Goal: Task Accomplishment & Management: Complete application form

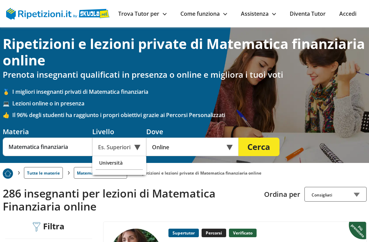
click at [128, 163] on div "Università" at bounding box center [119, 163] width 47 height 14
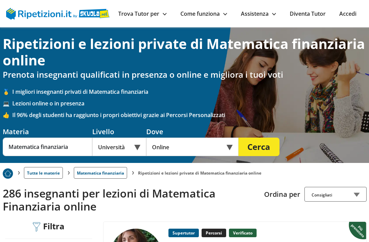
click at [194, 151] on div "Online" at bounding box center [192, 146] width 92 height 18
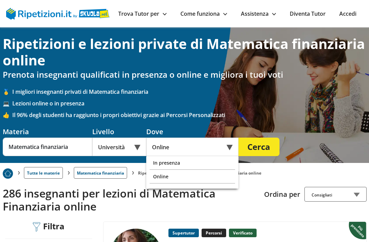
click at [215, 163] on div "In presenza" at bounding box center [192, 163] width 85 height 14
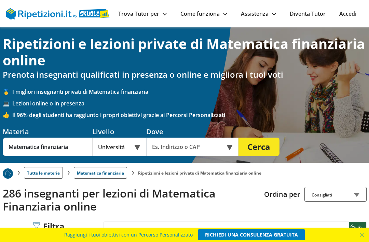
click at [265, 145] on button "Cerca" at bounding box center [259, 146] width 41 height 18
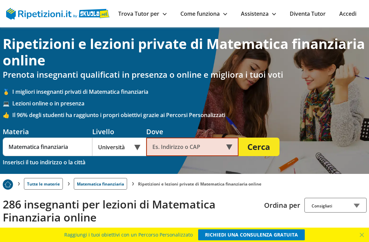
click at [219, 147] on input "text" at bounding box center [187, 146] width 83 height 18
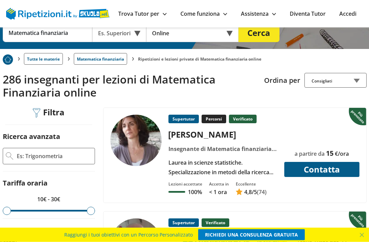
scroll to position [114, 0]
click at [133, 152] on img at bounding box center [135, 140] width 51 height 51
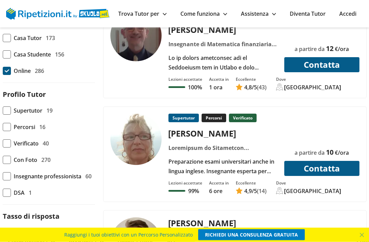
scroll to position [322, 0]
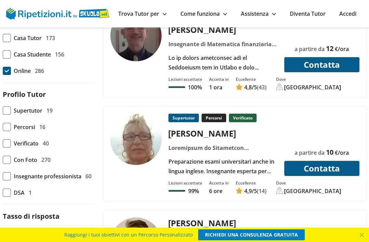
click at [138, 146] on img at bounding box center [135, 139] width 51 height 51
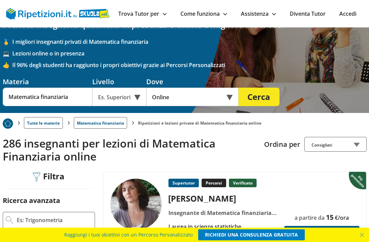
scroll to position [41, 0]
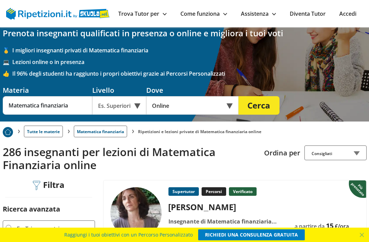
click at [162, 104] on div "Online" at bounding box center [192, 105] width 92 height 18
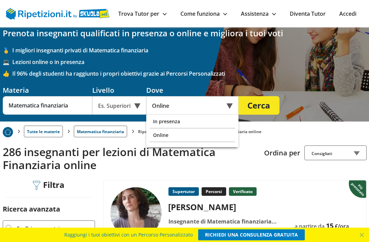
click at [127, 110] on div "Es. Superiori" at bounding box center [119, 105] width 54 height 18
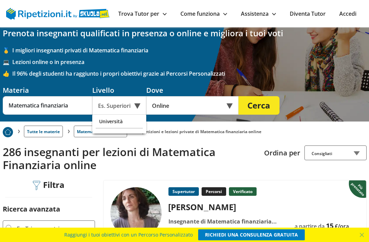
click at [108, 126] on div "Università" at bounding box center [119, 122] width 47 height 14
click at [165, 111] on div "Online" at bounding box center [192, 105] width 92 height 18
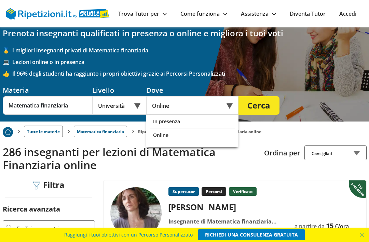
click at [204, 106] on div "Online" at bounding box center [192, 105] width 92 height 18
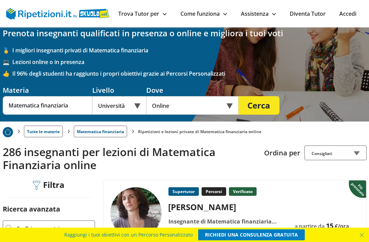
click at [207, 112] on div "Online" at bounding box center [192, 105] width 92 height 18
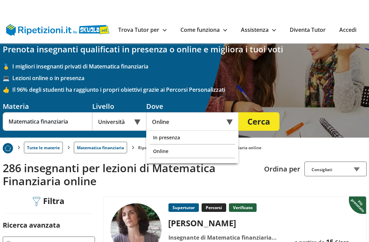
scroll to position [25, 0]
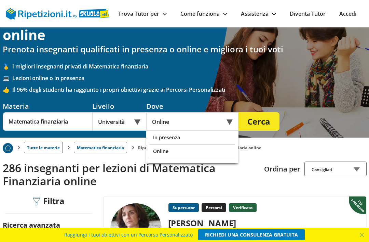
click at [202, 143] on div "In presenza" at bounding box center [192, 138] width 85 height 14
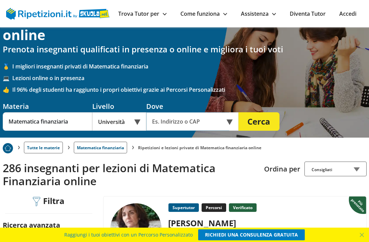
click at [213, 121] on input "text" at bounding box center [187, 121] width 83 height 18
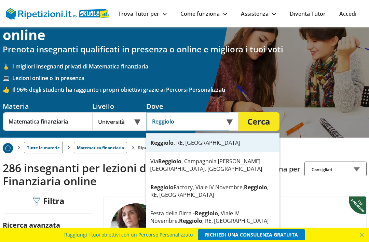
click at [182, 135] on div "Reggiolo , [GEOGRAPHIC_DATA], [GEOGRAPHIC_DATA]" at bounding box center [212, 142] width 133 height 18
type input "Reggiolo, [GEOGRAPHIC_DATA], [GEOGRAPHIC_DATA]"
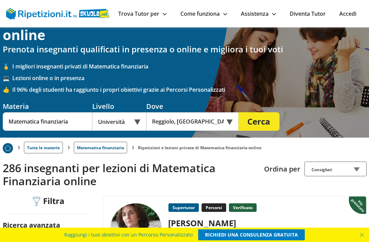
click at [266, 122] on button "Cerca" at bounding box center [259, 121] width 41 height 18
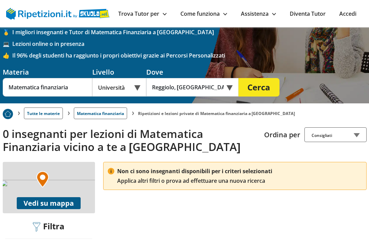
scroll to position [59, 0]
